Goal: Task Accomplishment & Management: Complete application form

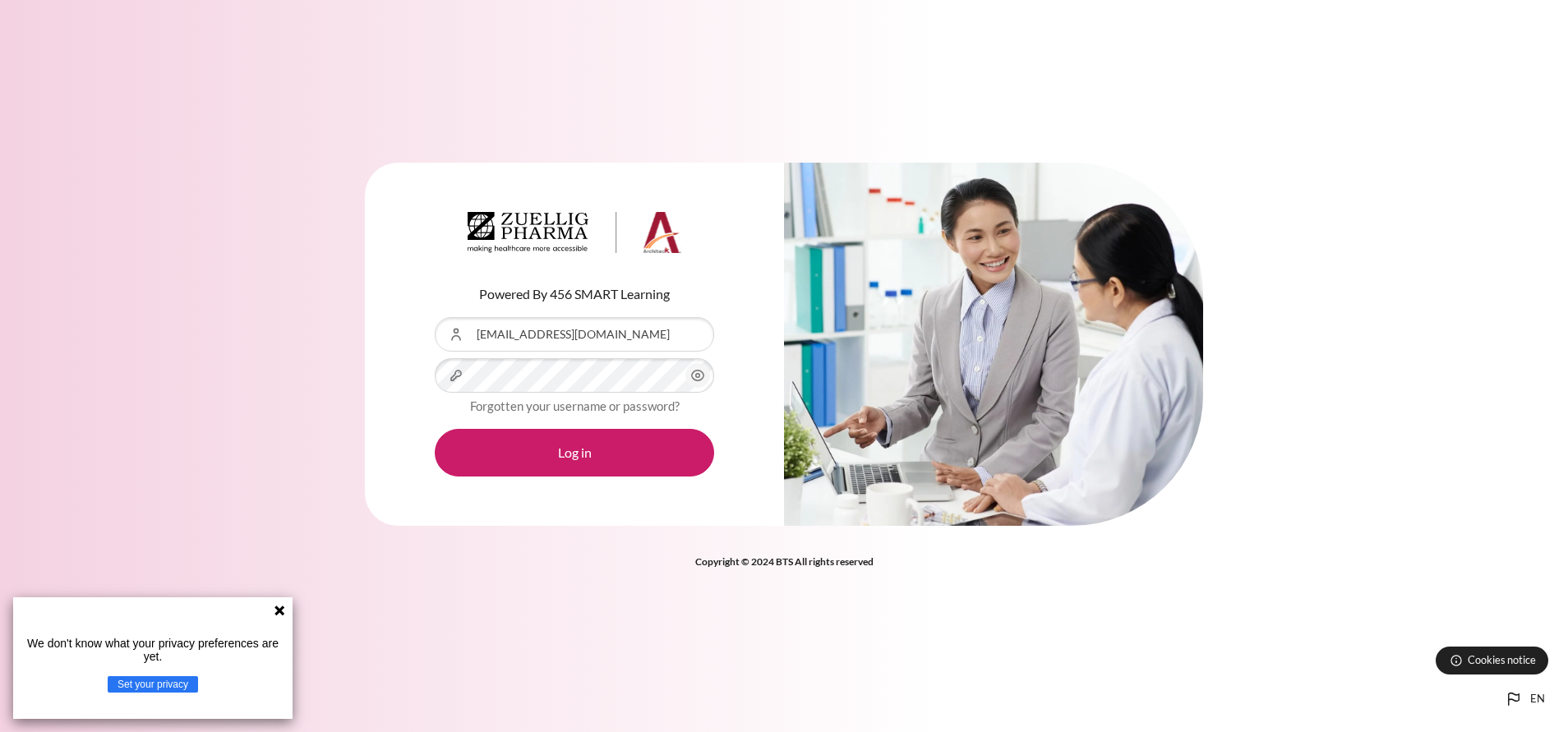
click at [434, 429] on button "Log in" at bounding box center [574, 452] width 279 height 48
click at [279, 608] on icon at bounding box center [279, 610] width 10 height 10
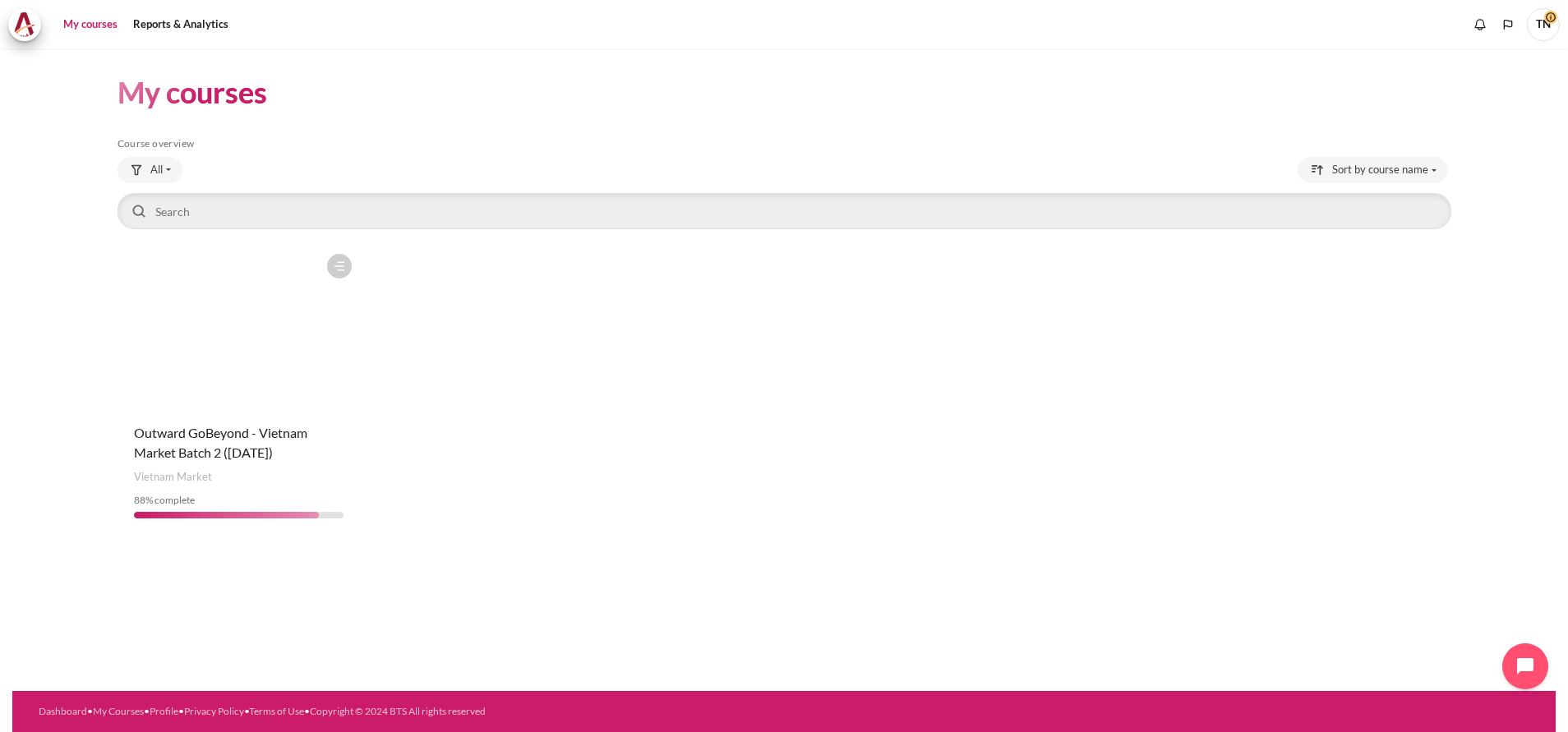
click at [236, 363] on figure "Content" at bounding box center [240, 328] width 243 height 165
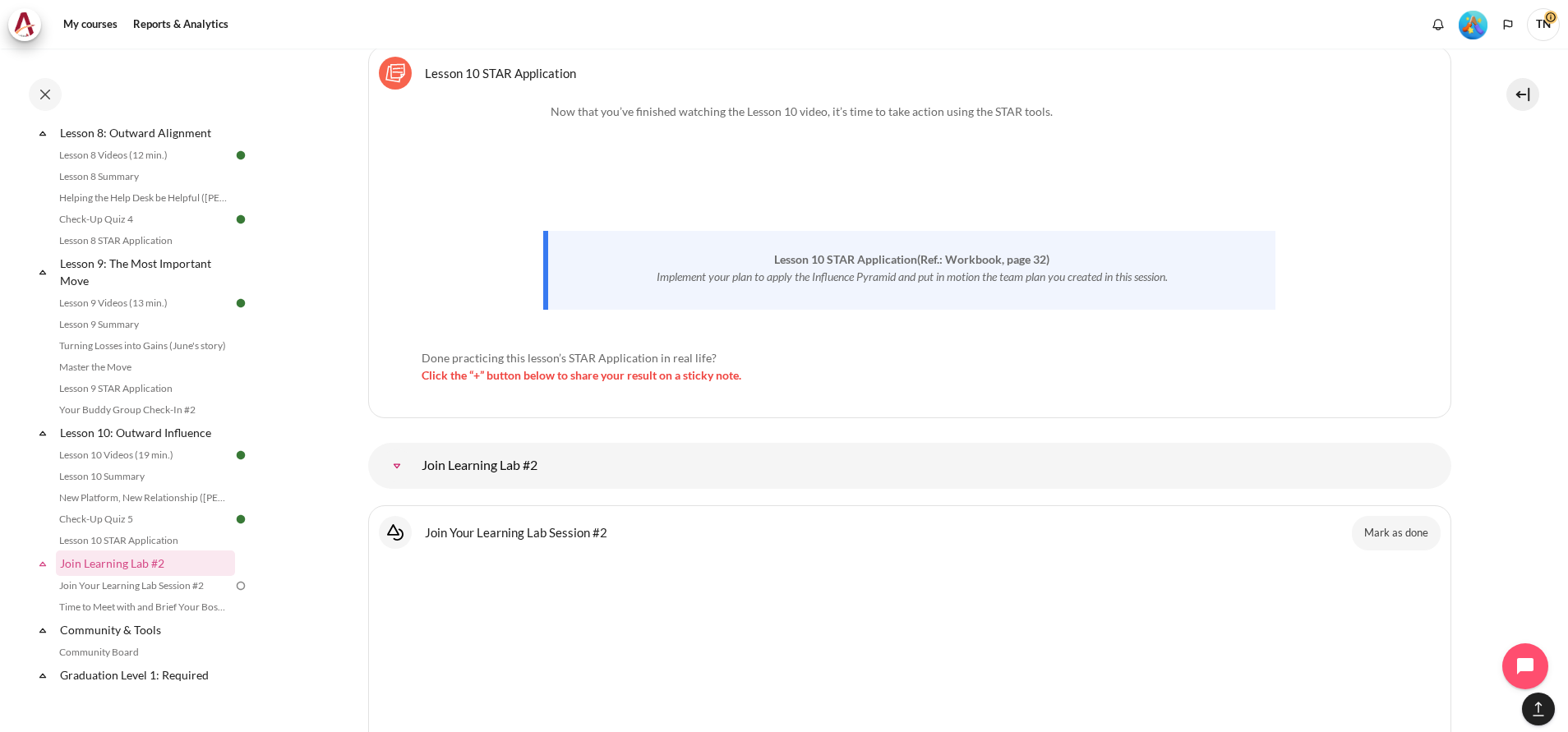
scroll to position [17131, 0]
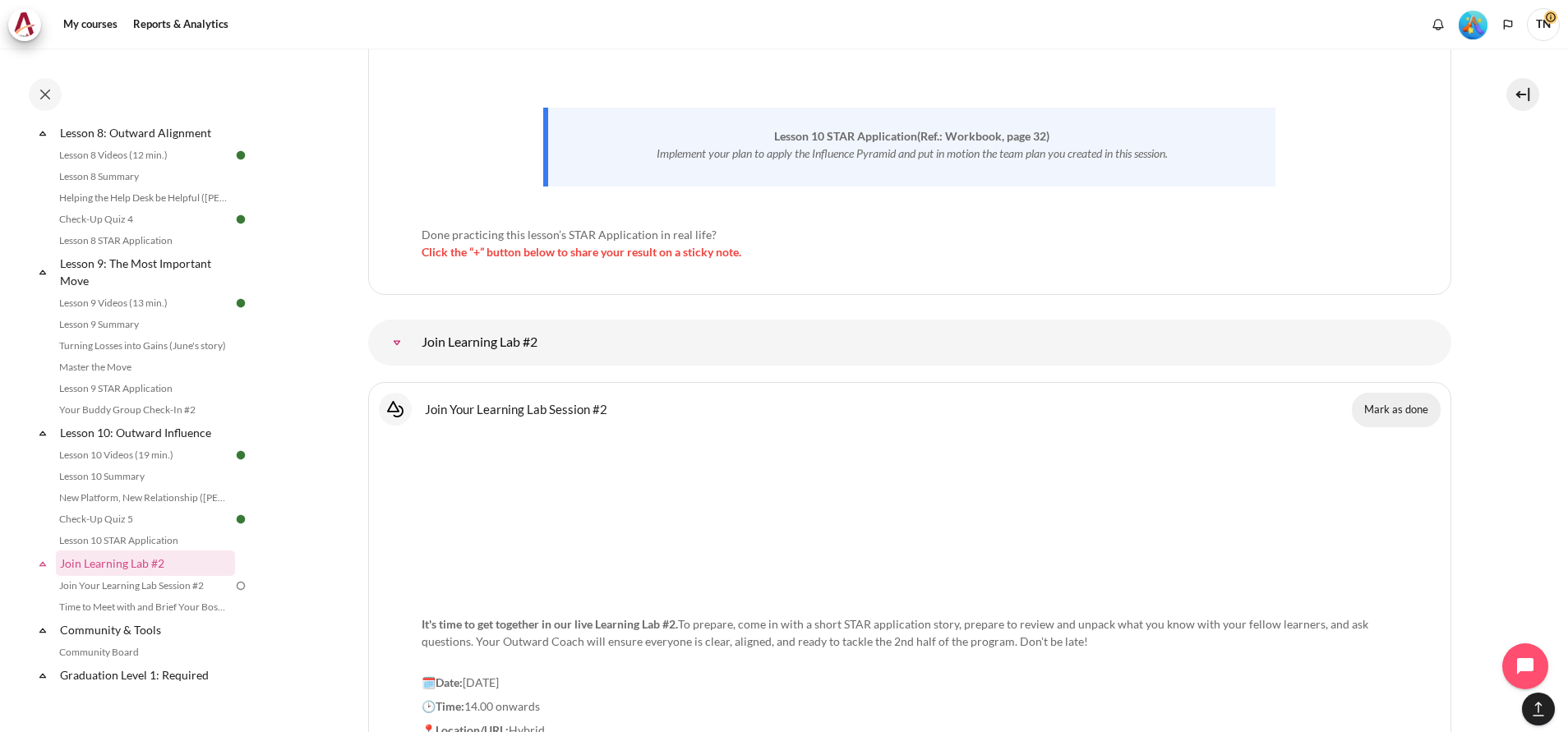
click at [1379, 394] on button "Mark as done" at bounding box center [1396, 410] width 89 height 35
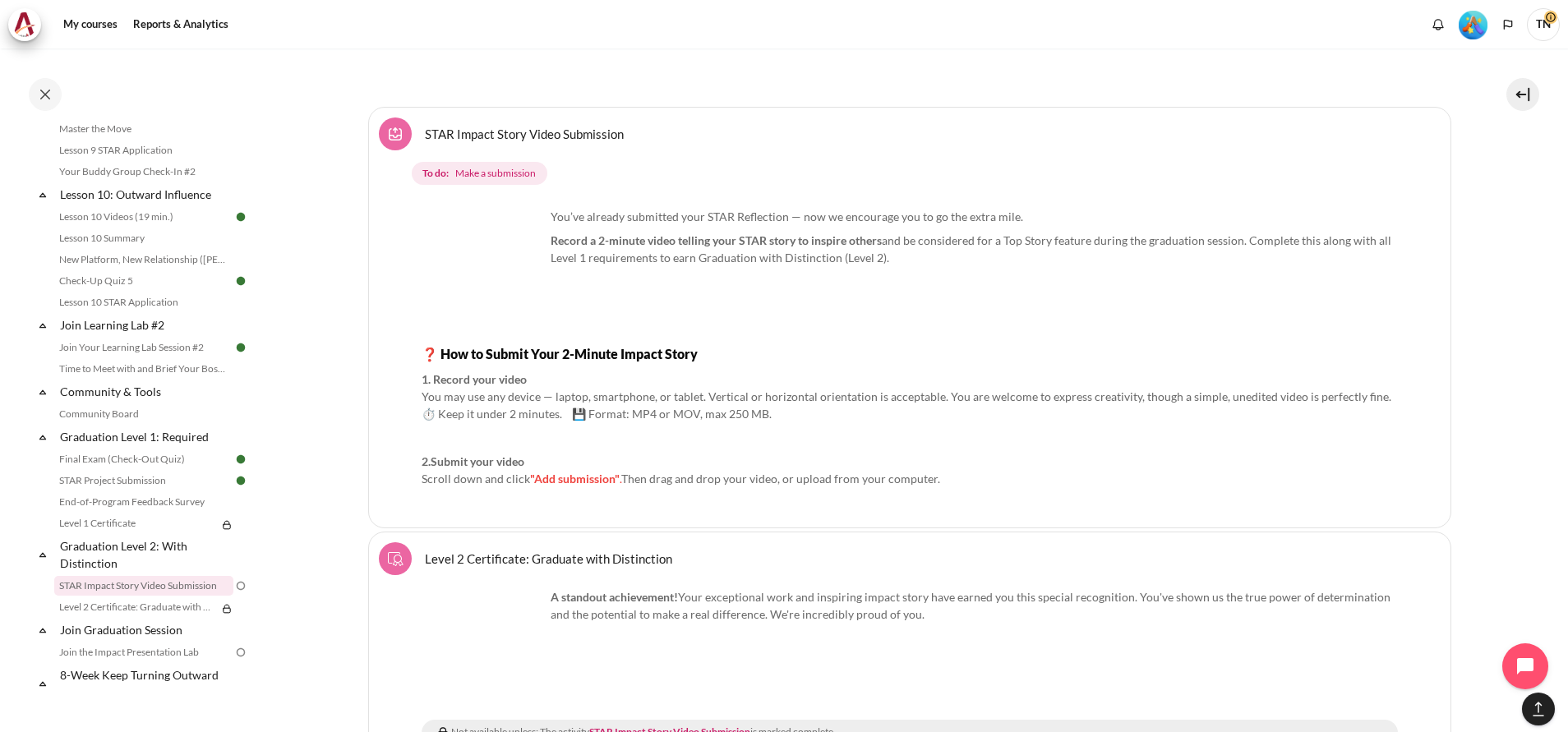
scroll to position [19888, 0]
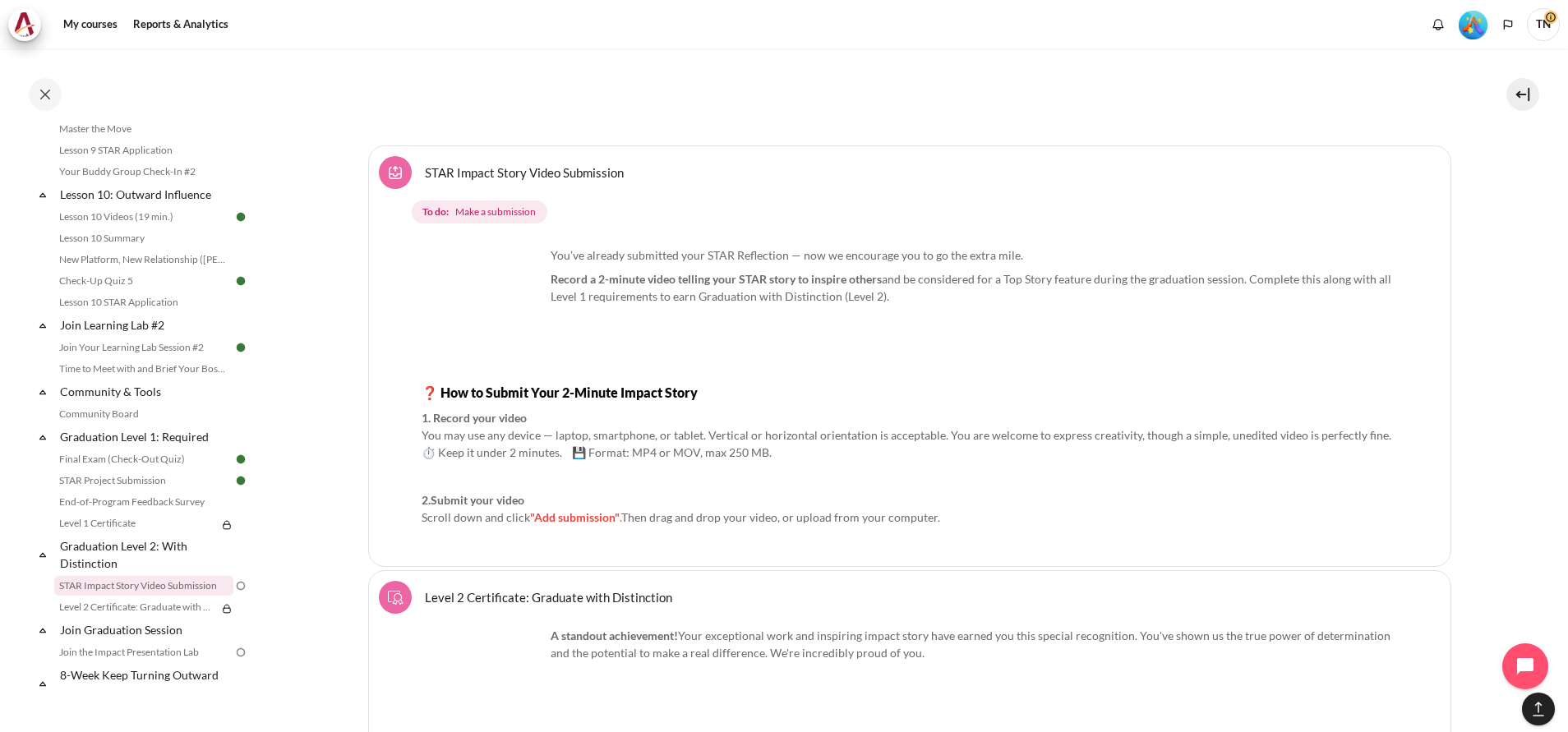
click at [500, 165] on link "STAR Impact Story Video Submission Assignment" at bounding box center [524, 172] width 198 height 16
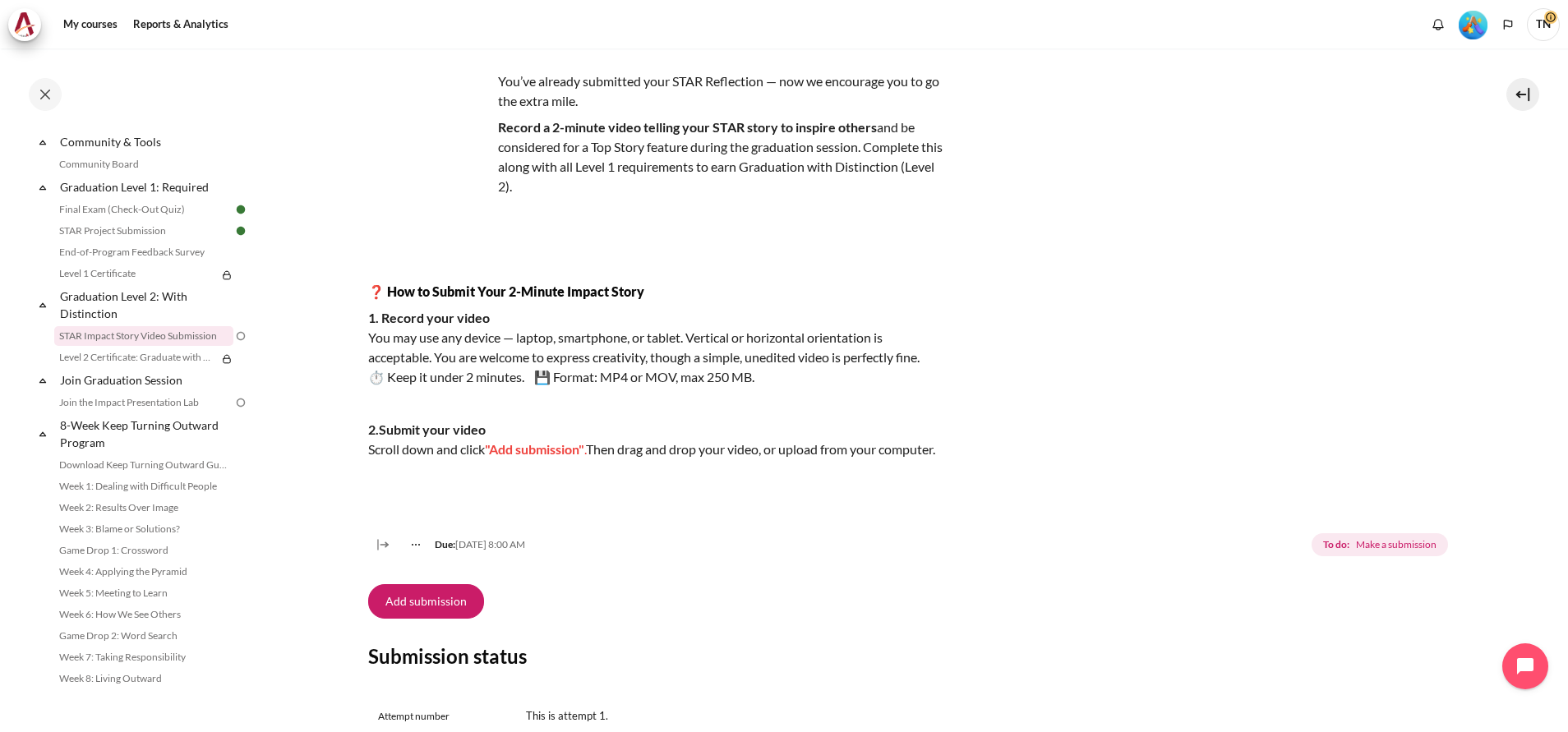
scroll to position [148, 0]
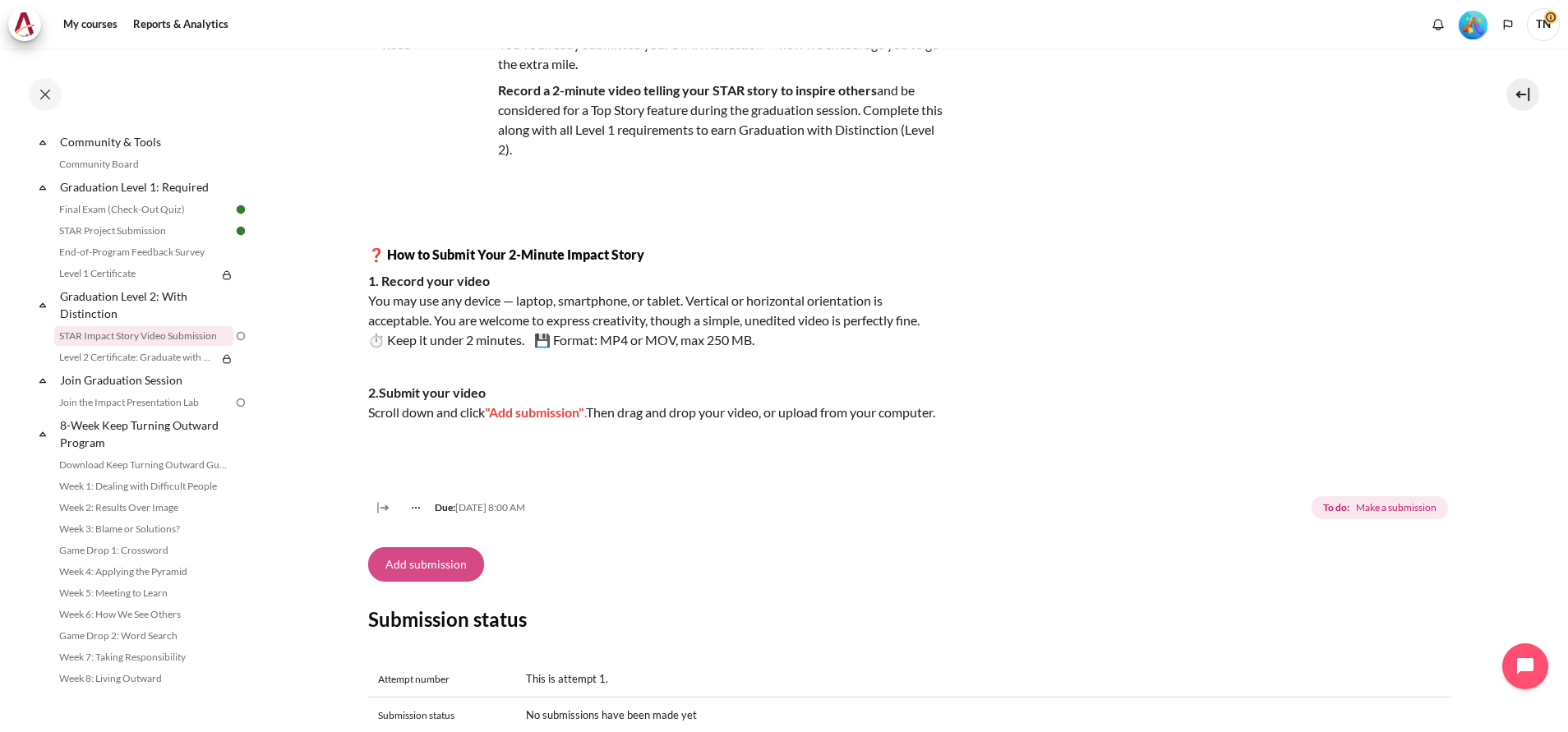
click at [445, 581] on button "Add submission" at bounding box center [426, 564] width 116 height 35
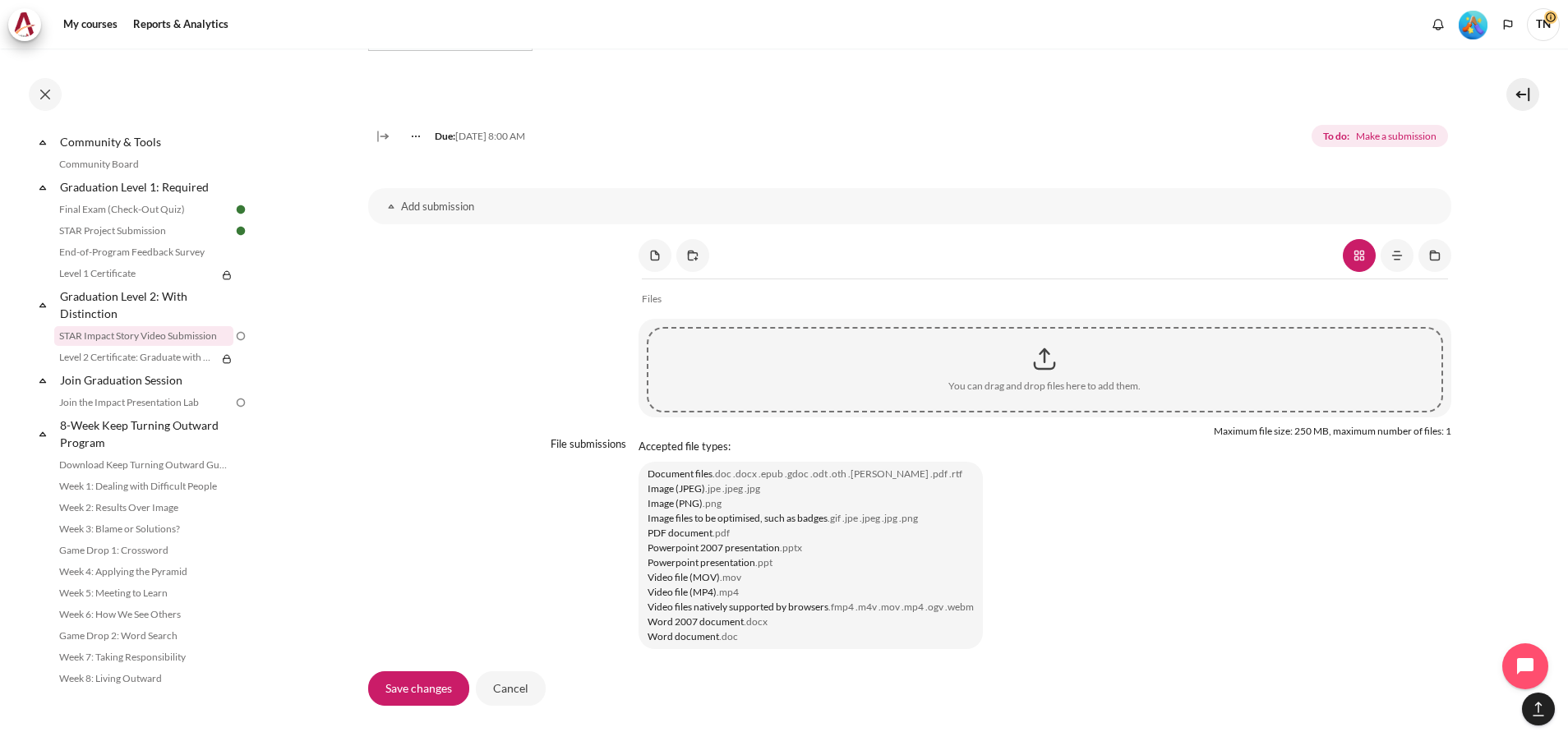
scroll to position [1233, 0]
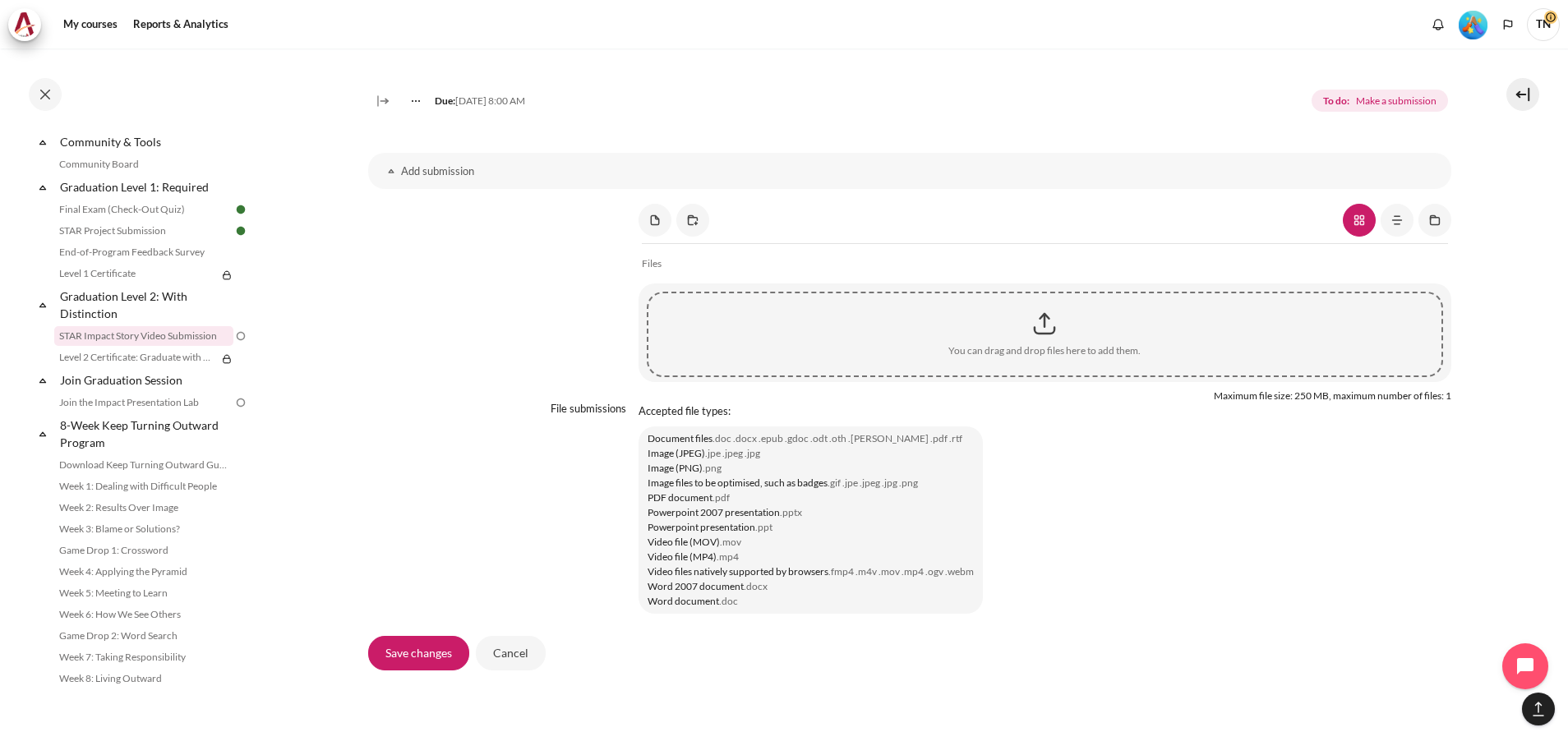
click at [1038, 344] on div "Content" at bounding box center [1045, 324] width 793 height 41
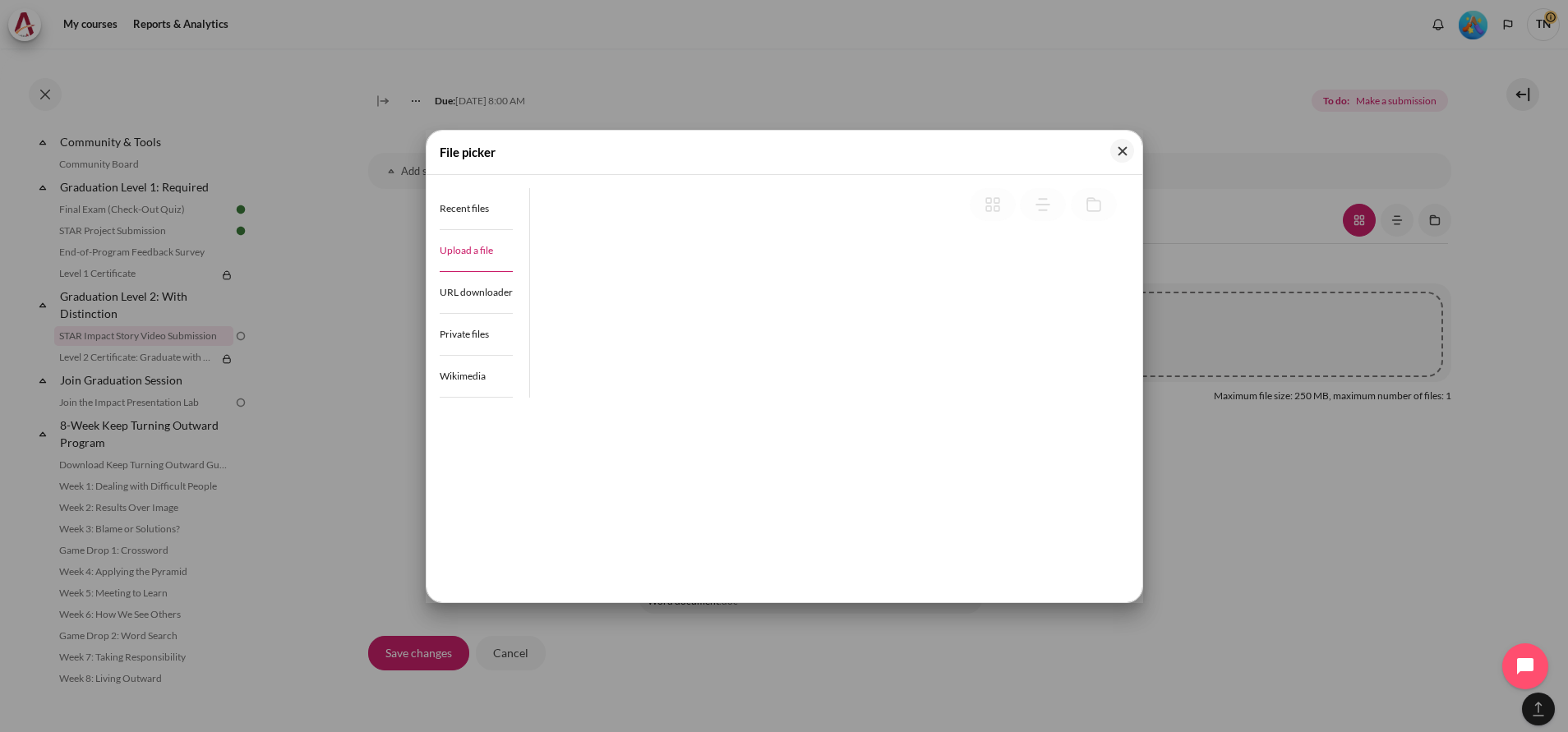
click at [471, 251] on span "Upload a file" at bounding box center [466, 250] width 53 height 12
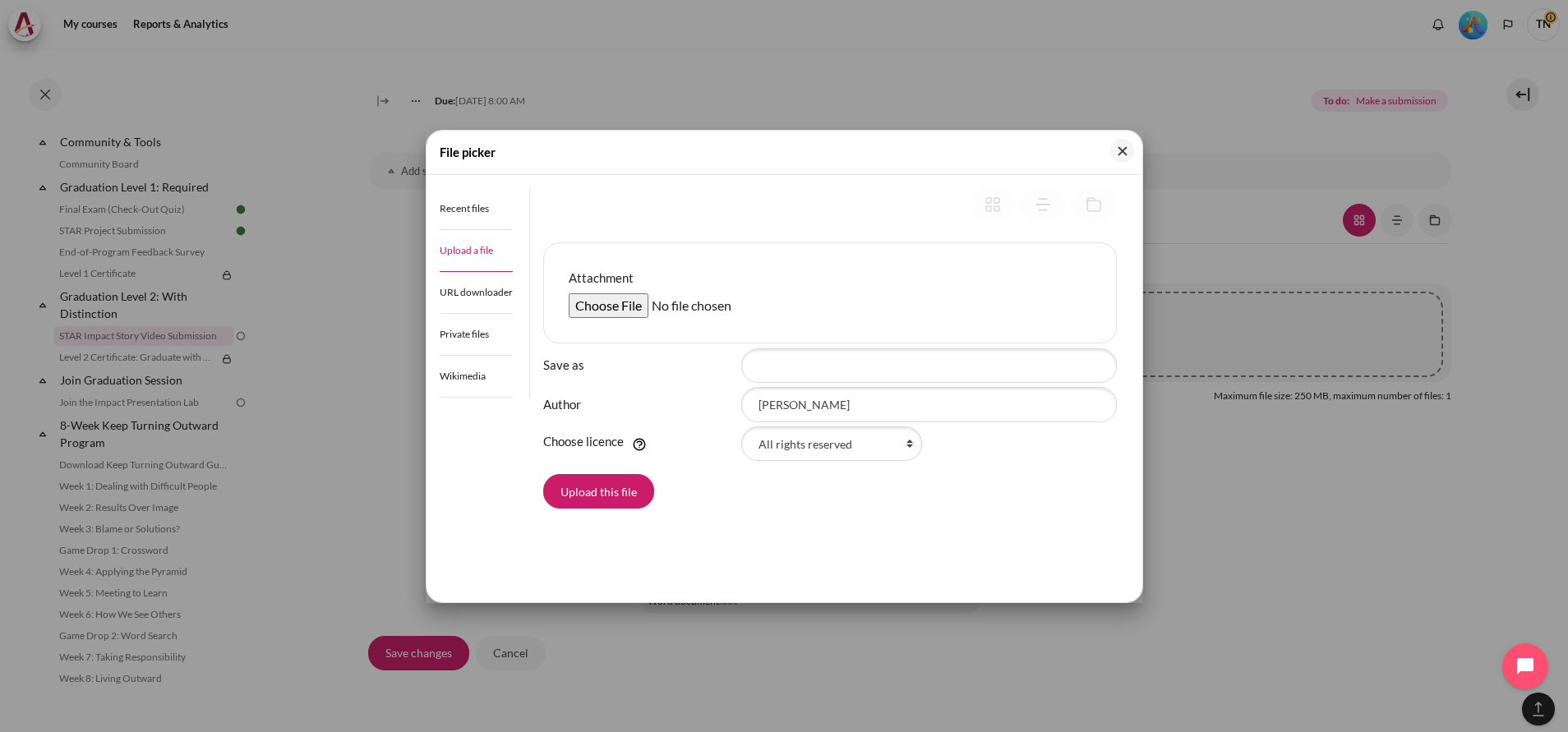
click at [621, 310] on input "Attachment" at bounding box center [694, 305] width 252 height 24
type input "C:\fakepath\Outward_Mindset_Story_Video_Nguyen Q Tip.mp4"
click at [892, 373] on input "Save as" at bounding box center [929, 365] width 375 height 35
type input "A Father's Journey: Guiding with Love, Not Pressure-Pharmacist or Veterinarian?"
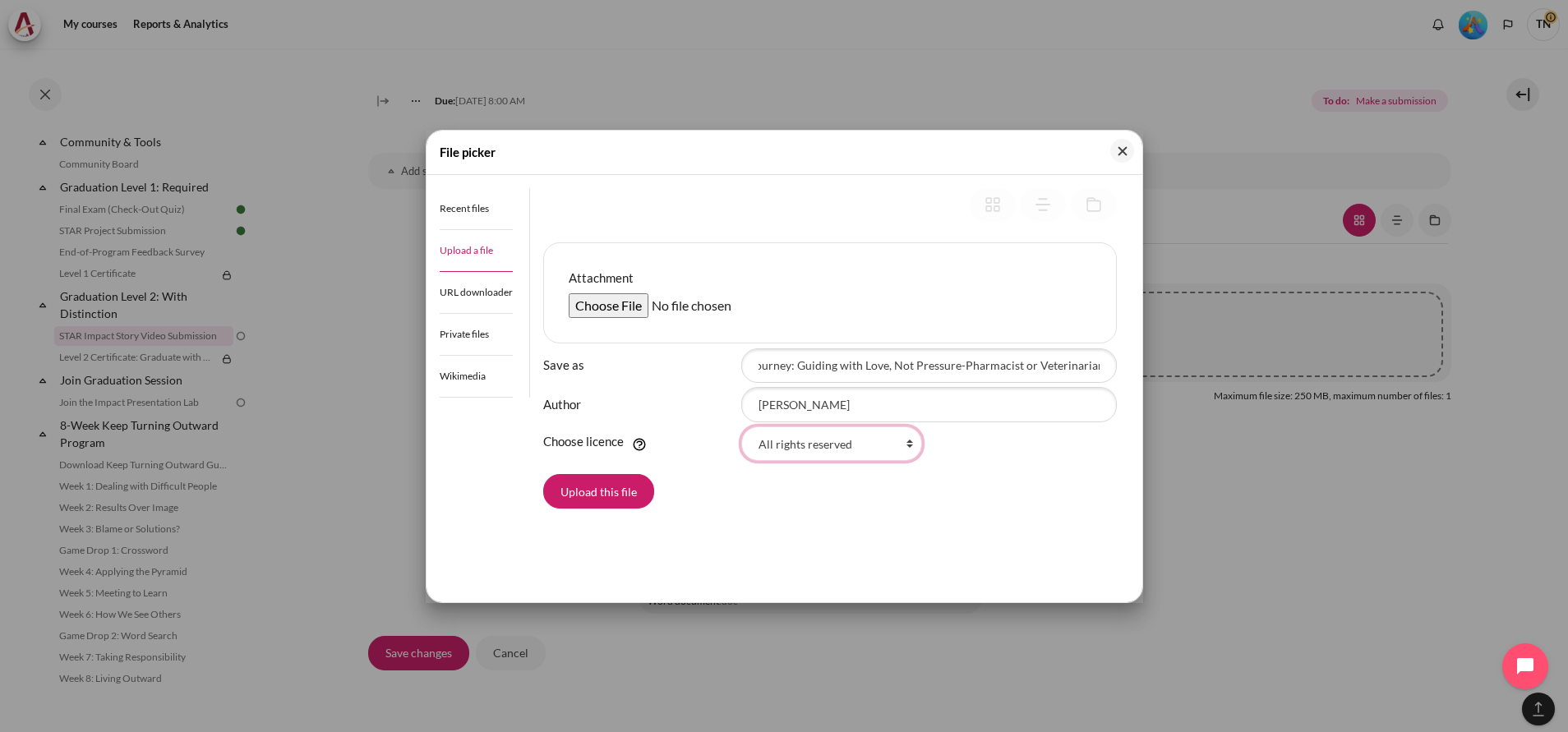
scroll to position [0, 0]
click at [907, 447] on select "All rights reserved" at bounding box center [831, 444] width 181 height 35
click at [906, 440] on select "All rights reserved" at bounding box center [831, 444] width 181 height 35
click at [610, 491] on button "Upload this file" at bounding box center [598, 490] width 110 height 35
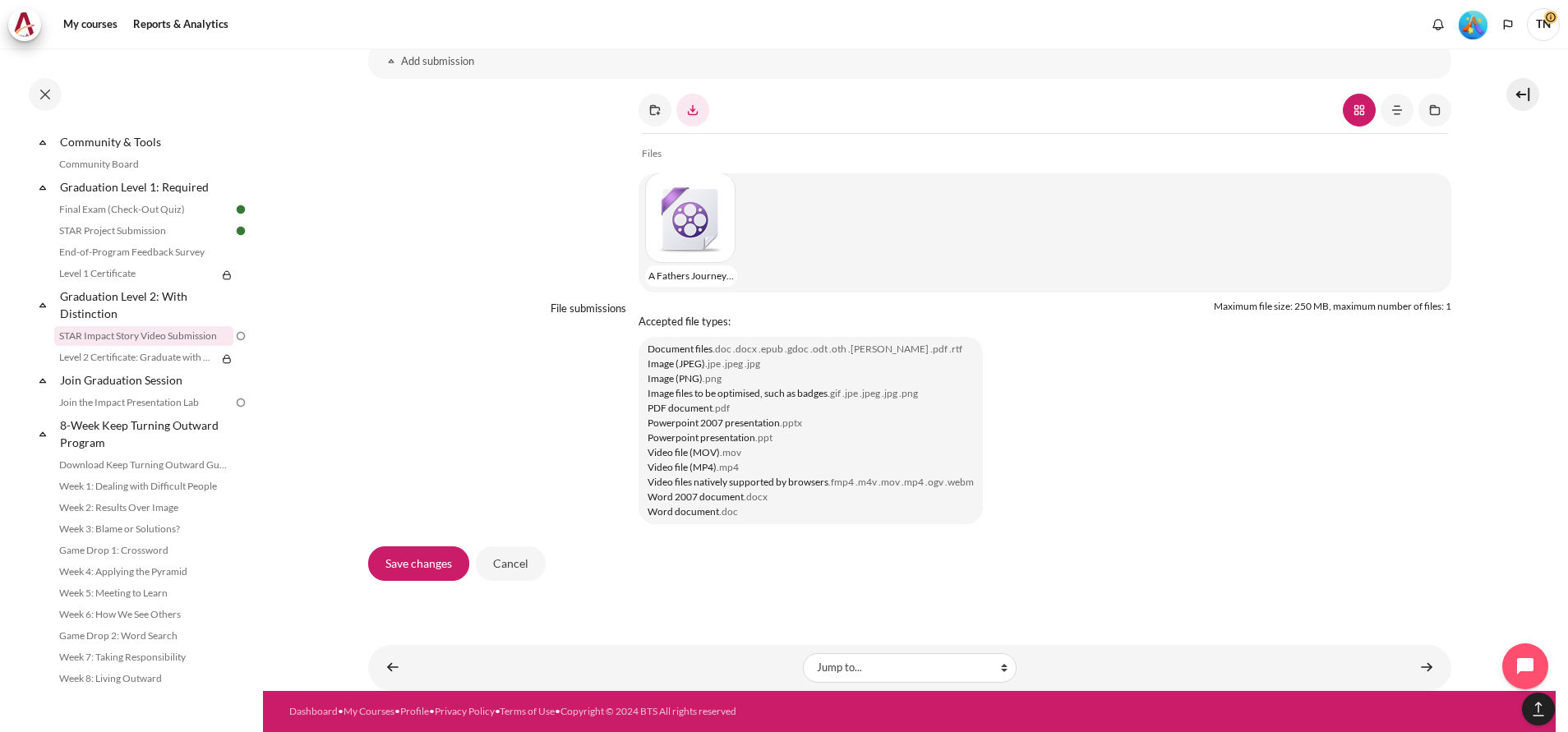
scroll to position [1355, 0]
click at [695, 228] on div "Content" at bounding box center [685, 217] width 81 height 91
type input "A Fathers Journey Guiding with Love, Not Pressure-Pharmacist or Veterinarian?.m…"
type input "[PERSON_NAME]"
select select "/"
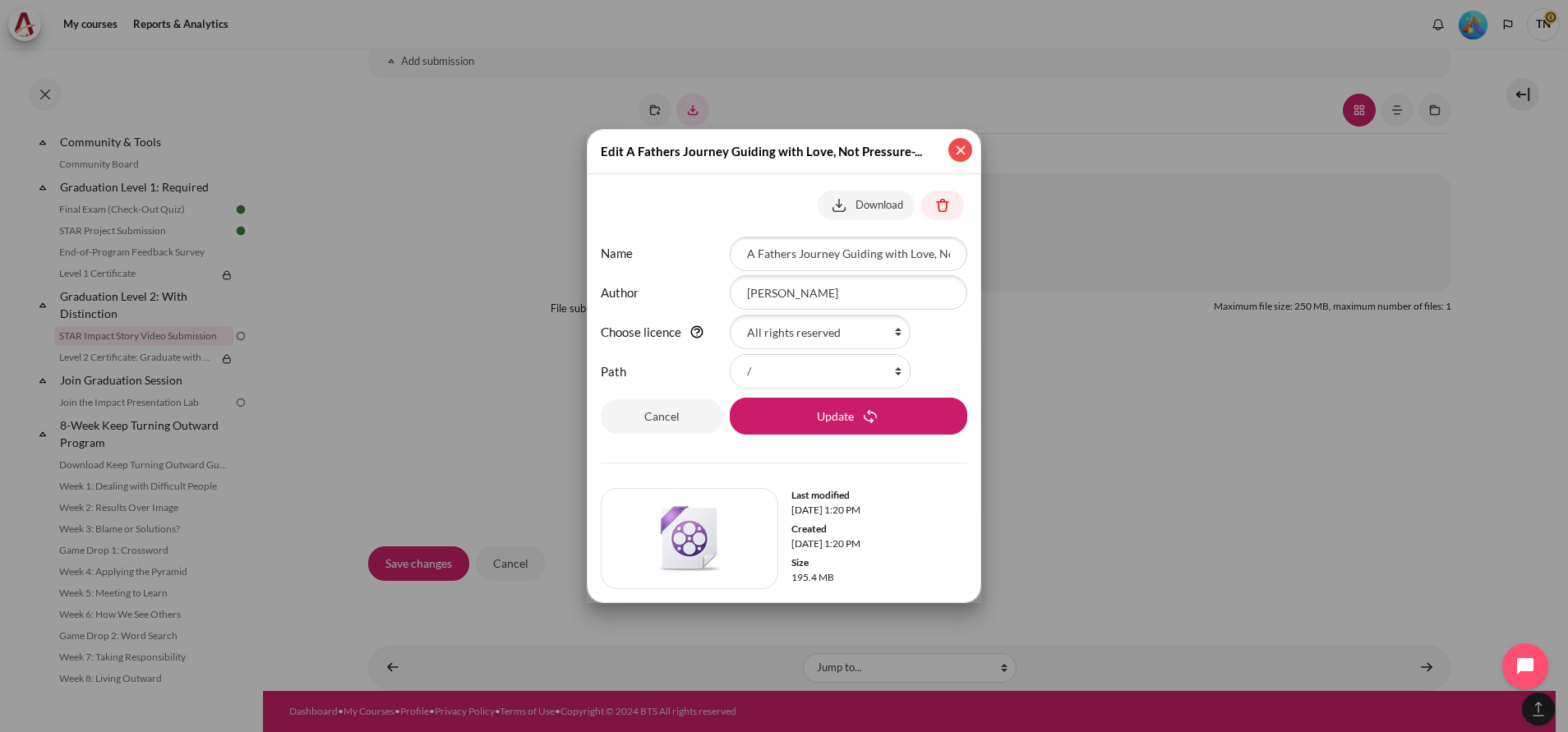
click at [963, 151] on button "Close" at bounding box center [960, 149] width 23 height 23
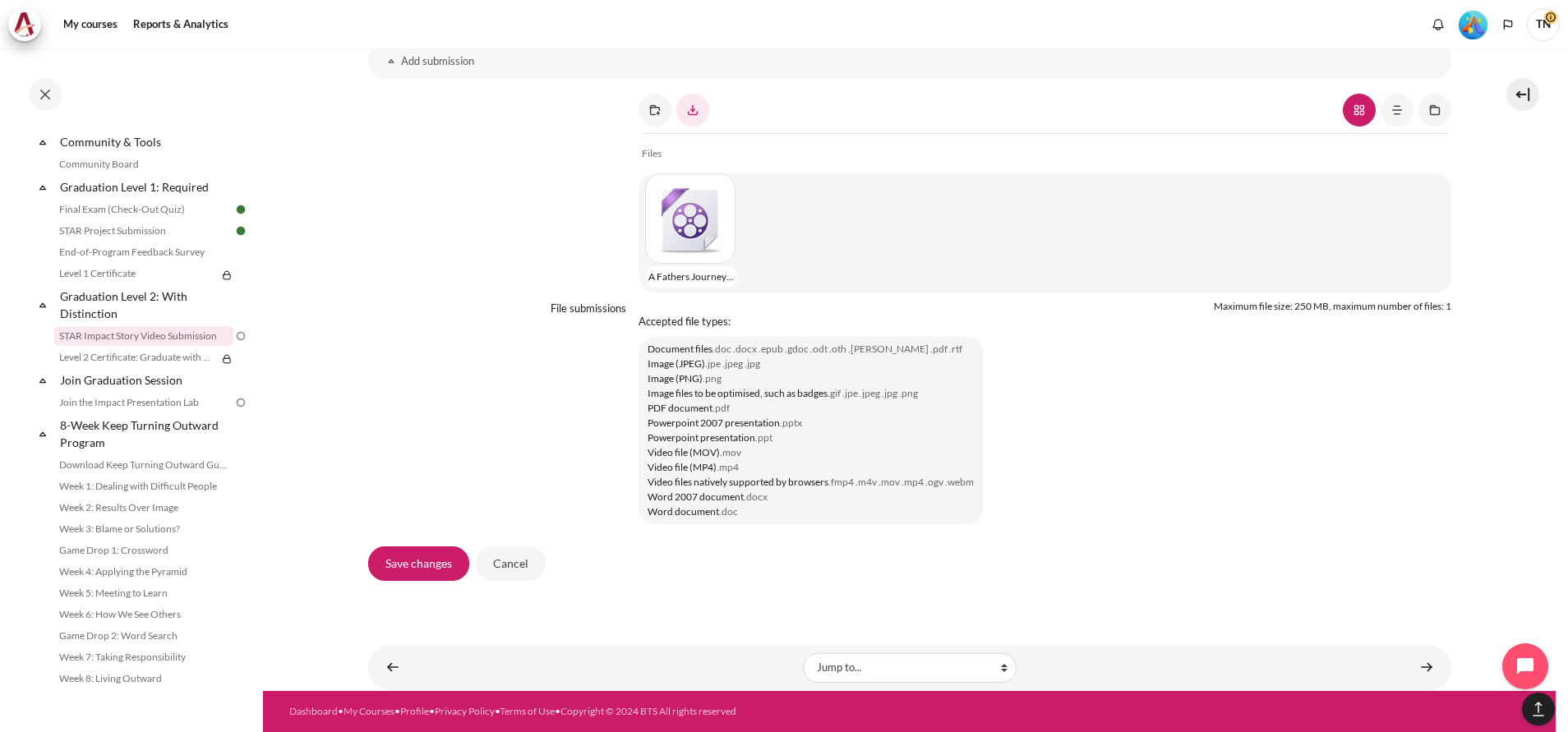
scroll to position [1362, 0]
click at [429, 562] on input "Save changes" at bounding box center [418, 564] width 101 height 35
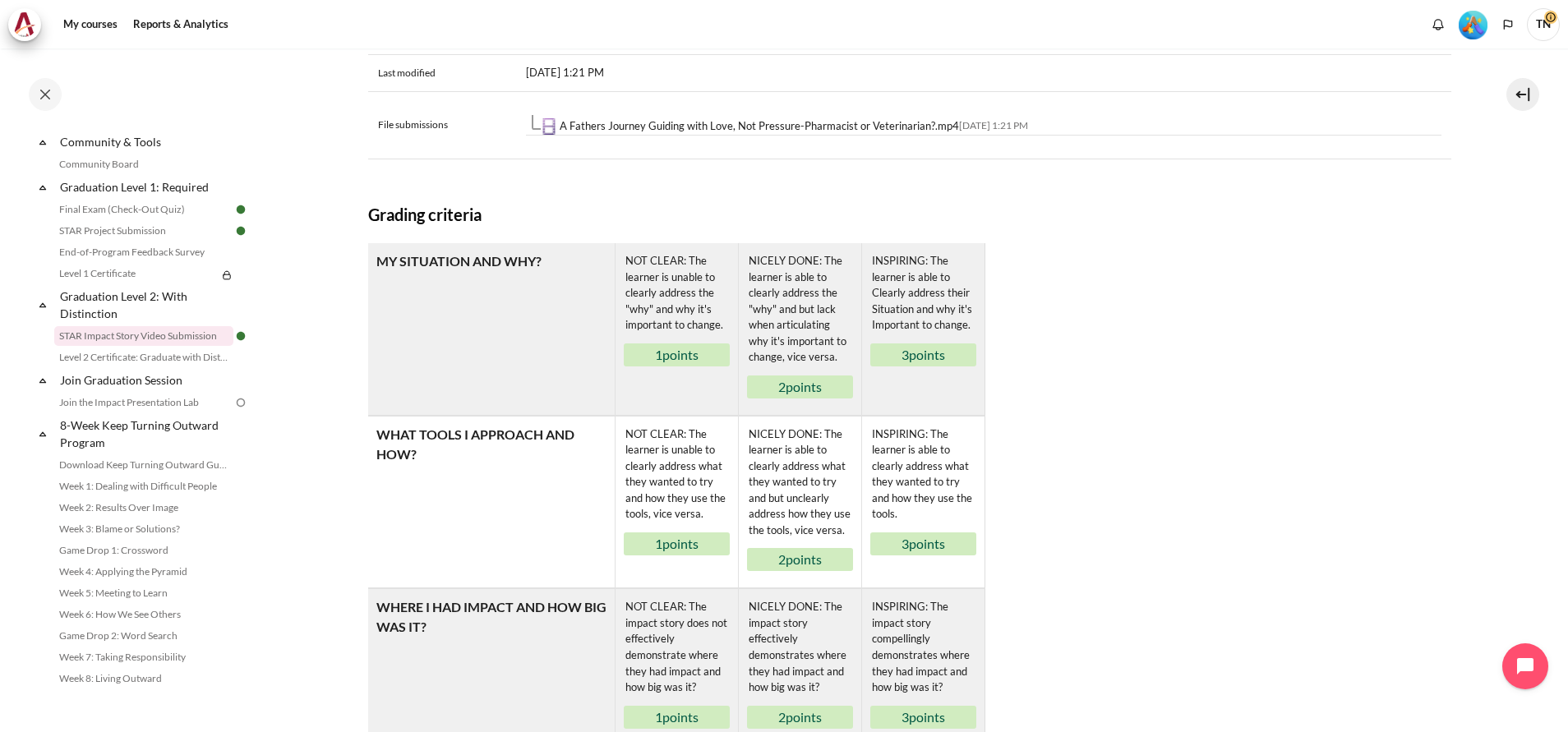
scroll to position [1078, 0]
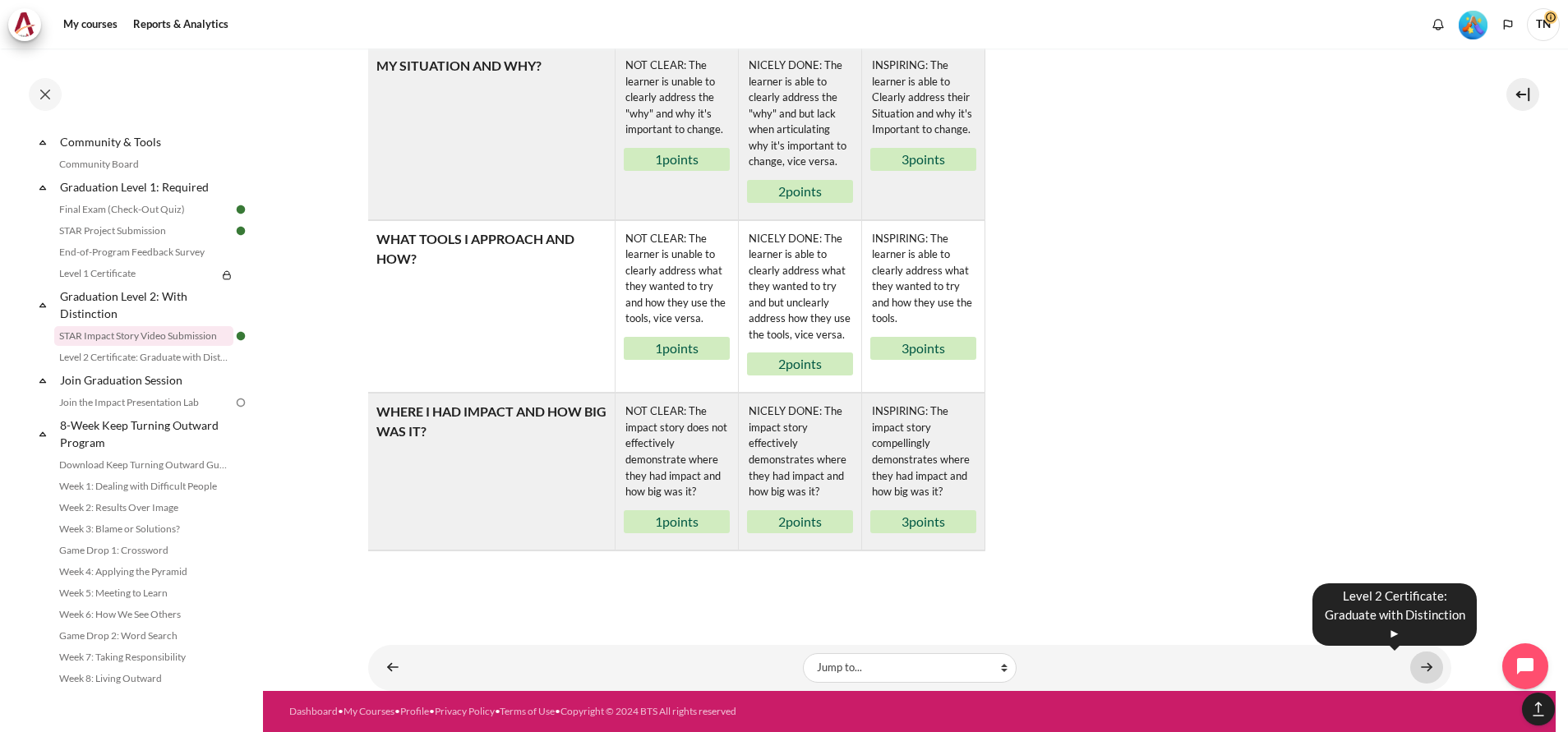
click at [1414, 666] on link "Content" at bounding box center [1426, 667] width 33 height 32
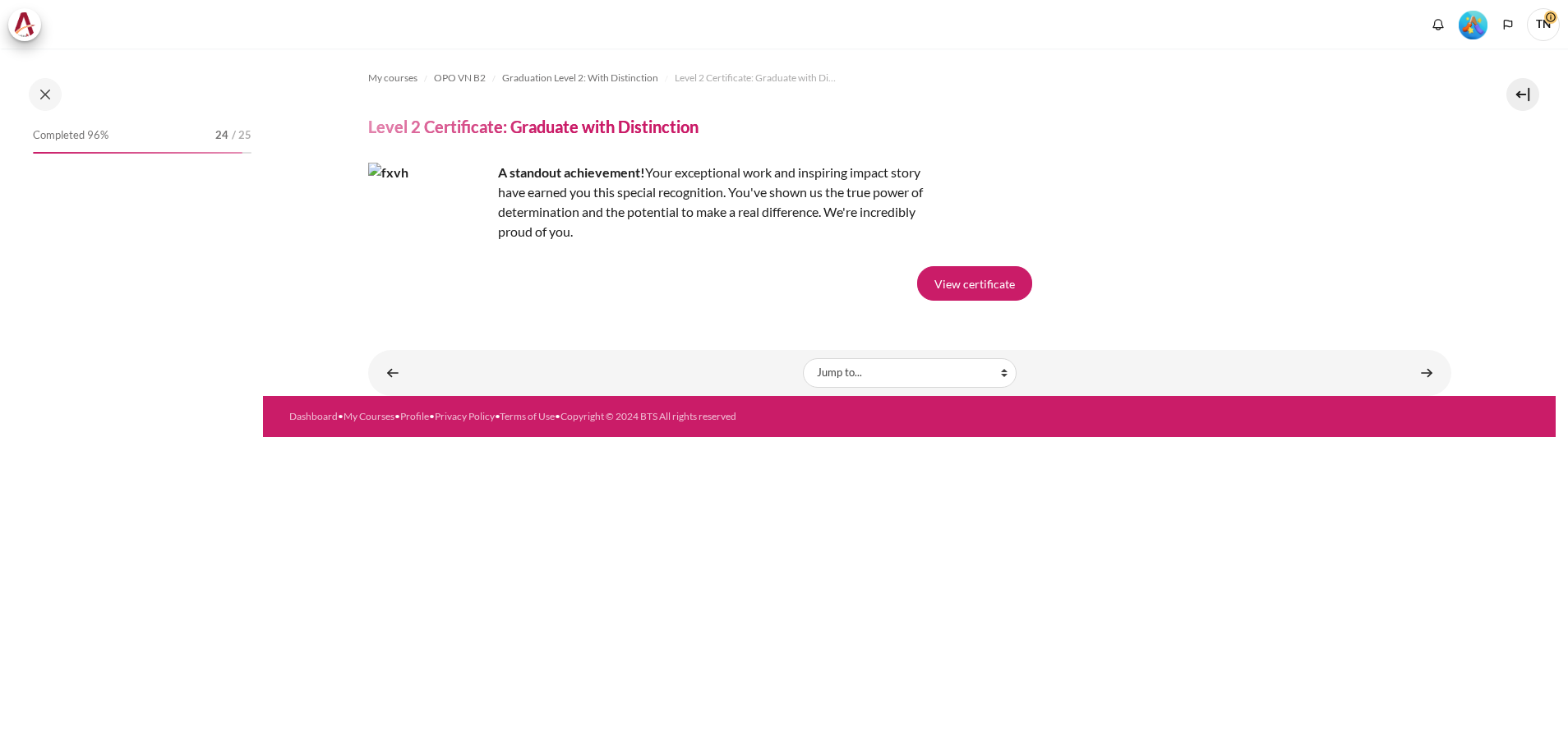
scroll to position [1773, 0]
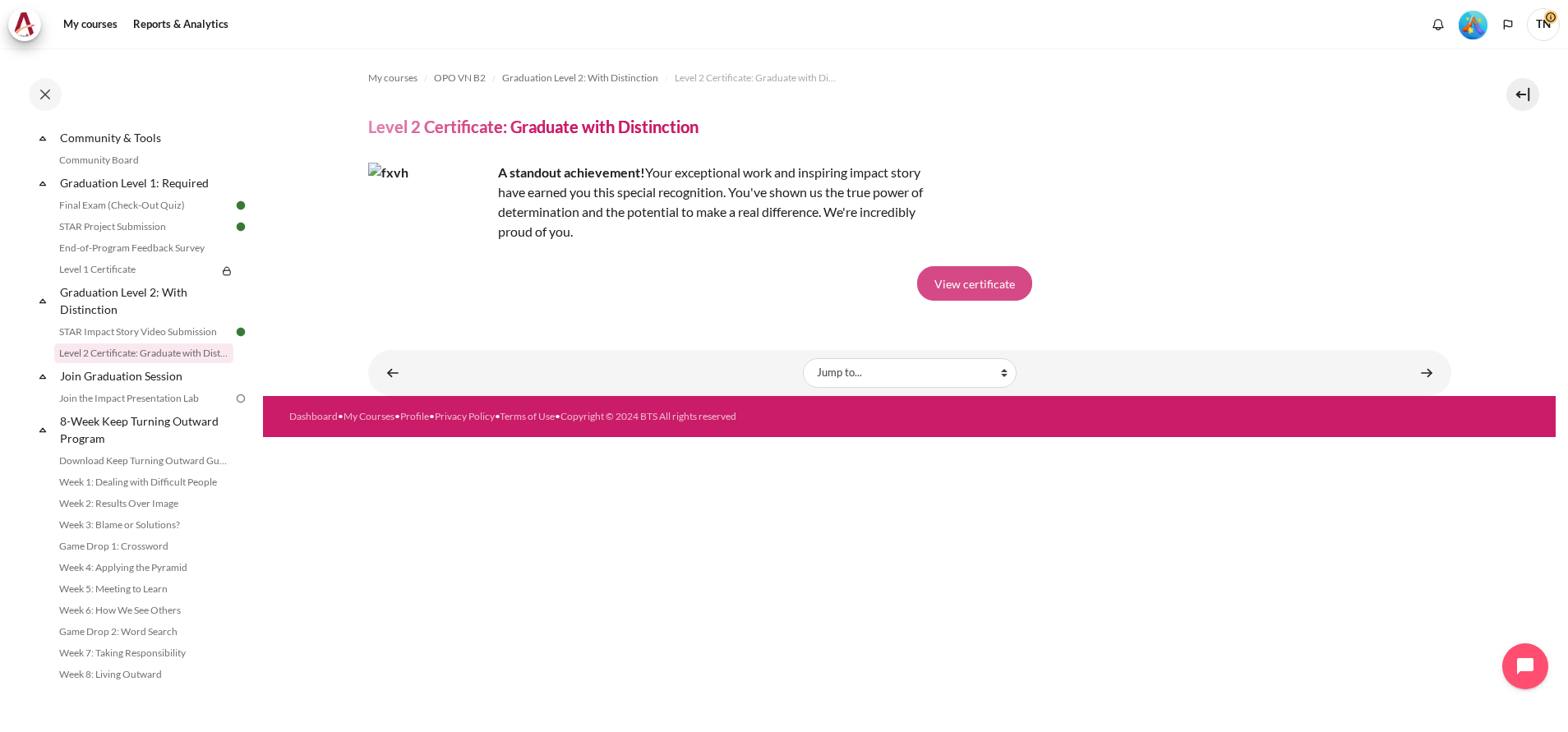
click at [986, 283] on link "View certificate" at bounding box center [975, 283] width 115 height 35
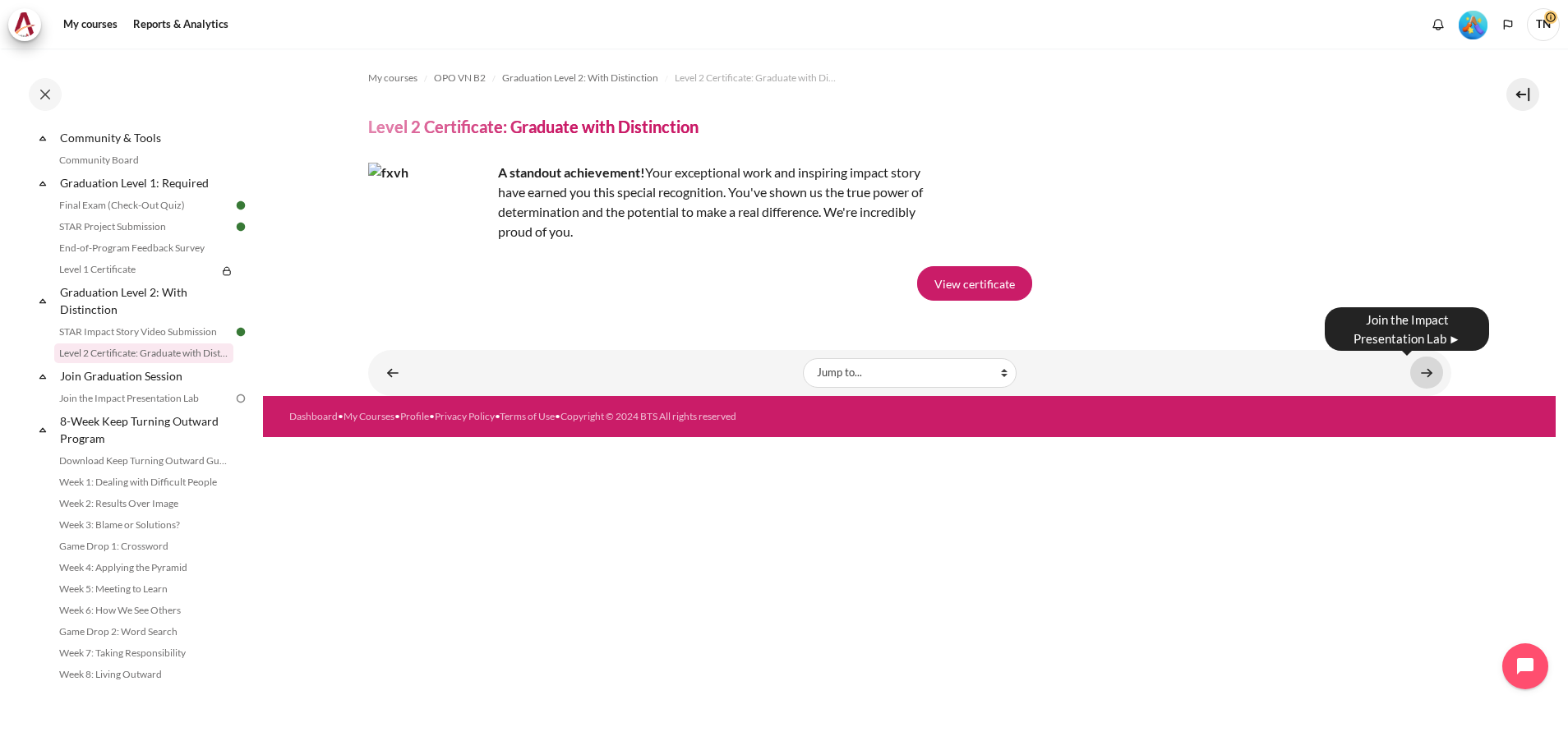
click at [1432, 374] on link "Content" at bounding box center [1426, 373] width 33 height 32
